Goal: Find specific page/section: Find specific page/section

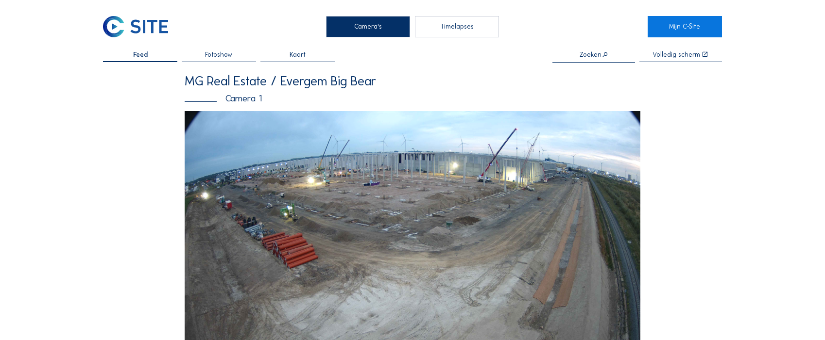
click at [398, 210] on img at bounding box center [413, 239] width 456 height 256
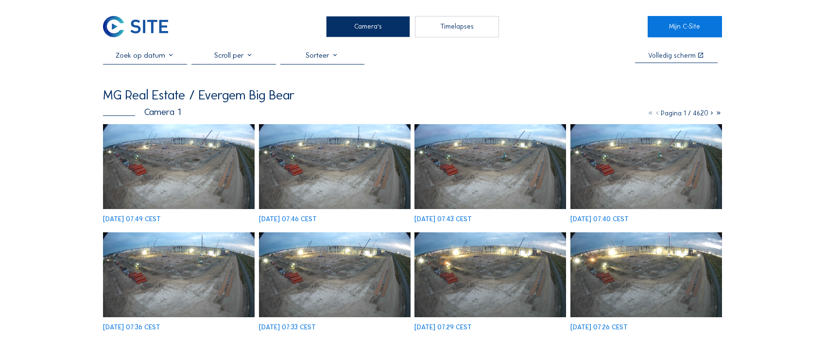
click at [167, 166] on img at bounding box center [179, 166] width 152 height 85
